Goal: Find specific page/section: Find specific page/section

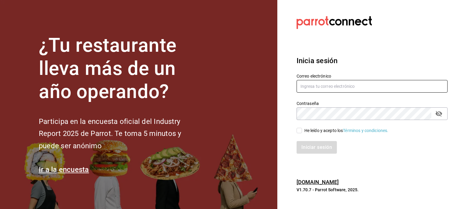
type input "[EMAIL_ADDRESS][DOMAIN_NAME]"
click at [312, 132] on div "He leído y acepto los Términos y condiciones." at bounding box center [347, 131] width 84 height 6
click at [302, 132] on input "He leído y acepto los Términos y condiciones." at bounding box center [299, 130] width 5 height 5
checkbox input "true"
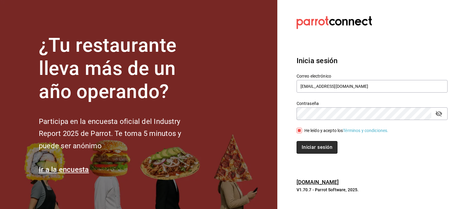
click at [312, 148] on button "Iniciar sesión" at bounding box center [317, 147] width 41 height 13
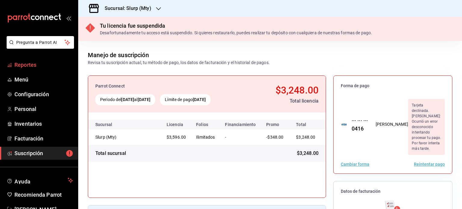
click at [18, 61] on span "Reportes" at bounding box center [43, 65] width 59 height 8
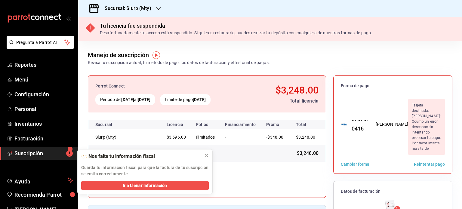
click at [156, 8] on icon "button" at bounding box center [158, 8] width 5 height 5
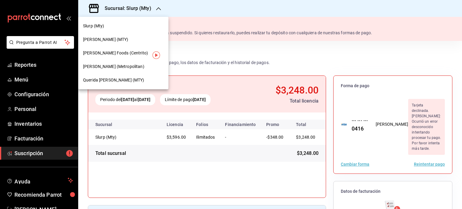
click at [121, 67] on span "[PERSON_NAME] (Metropolitan)" at bounding box center [113, 67] width 61 height 6
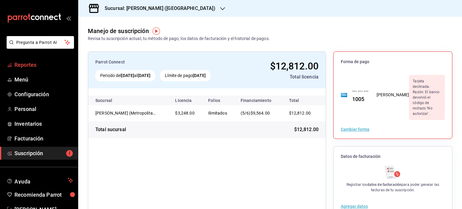
click at [44, 64] on span "Reportes" at bounding box center [43, 65] width 59 height 8
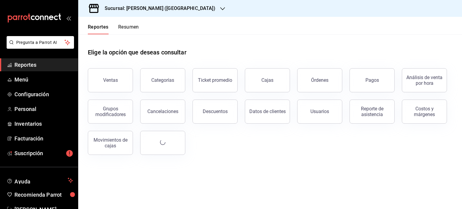
click at [129, 32] on button "Resumen" at bounding box center [128, 29] width 21 height 10
